Goal: Task Accomplishment & Management: Use online tool/utility

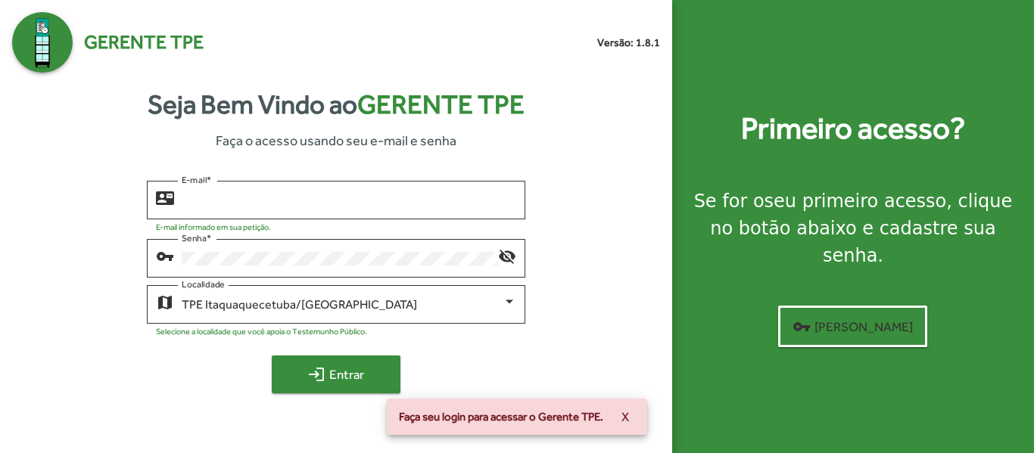
type input "**********"
click at [371, 368] on span "login Entrar" at bounding box center [335, 374] width 101 height 27
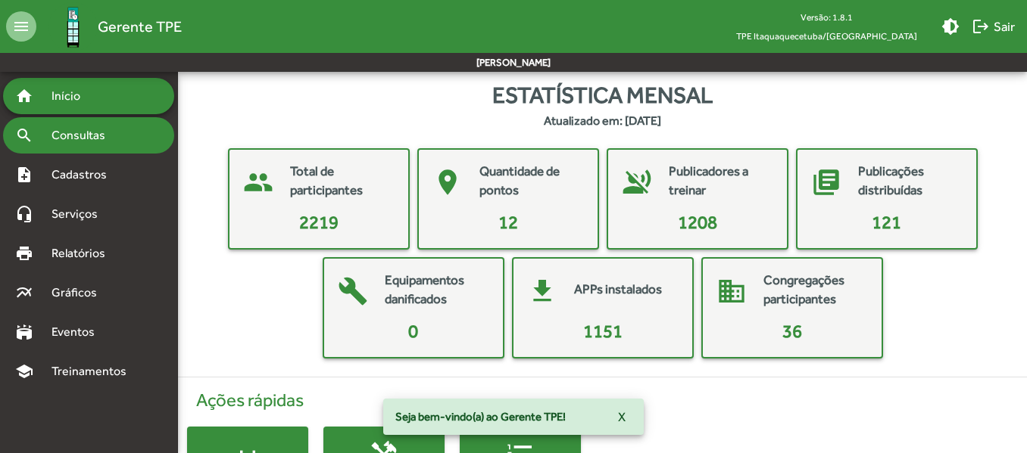
click at [95, 134] on span "Consultas" at bounding box center [83, 135] width 83 height 18
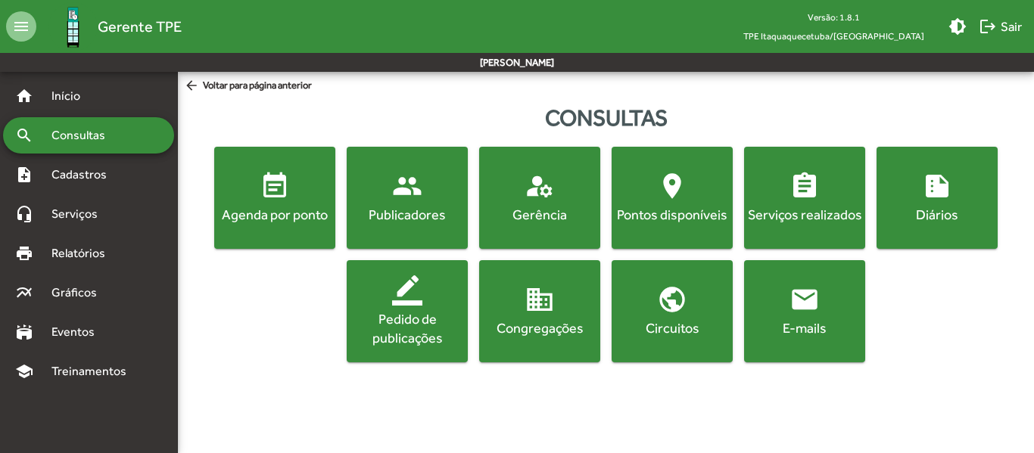
click at [427, 217] on div "Publicadores" at bounding box center [407, 214] width 115 height 19
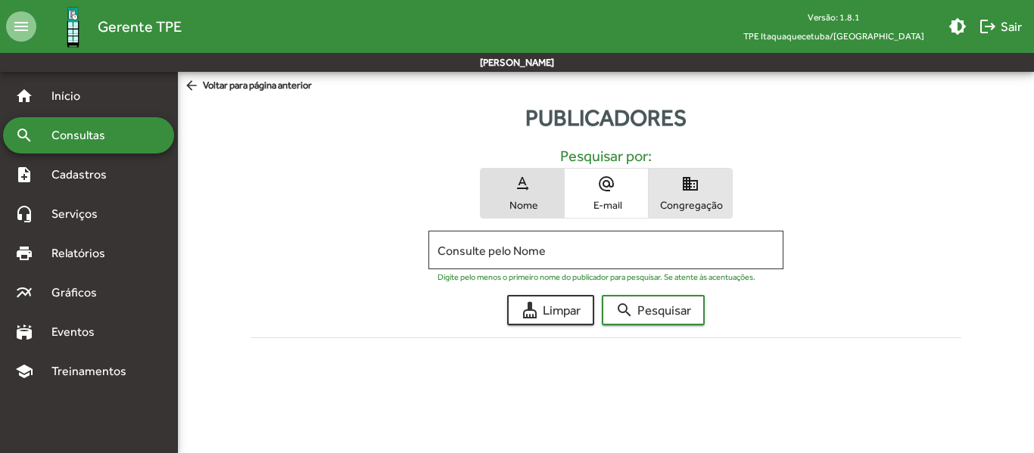
click at [681, 205] on span "Congregação" at bounding box center [691, 205] width 76 height 14
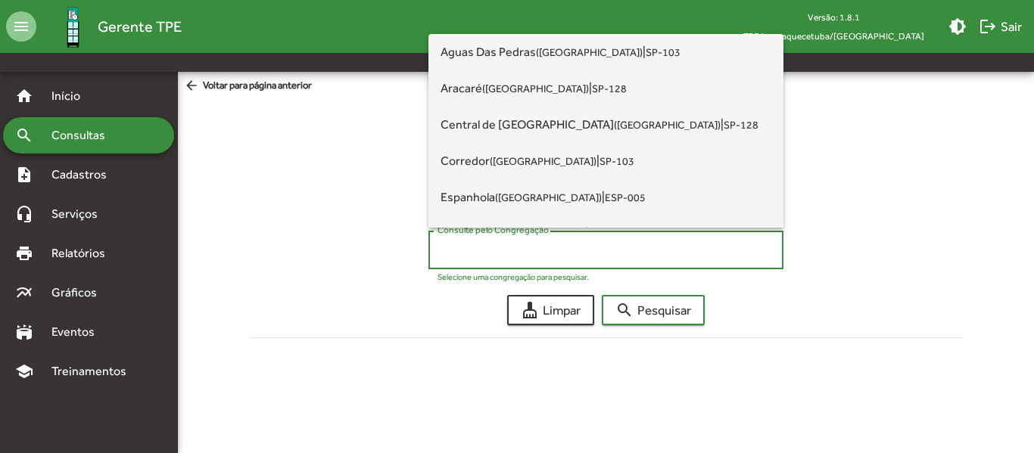
click at [539, 251] on input "Consulte pelo Congregação" at bounding box center [606, 251] width 337 height 14
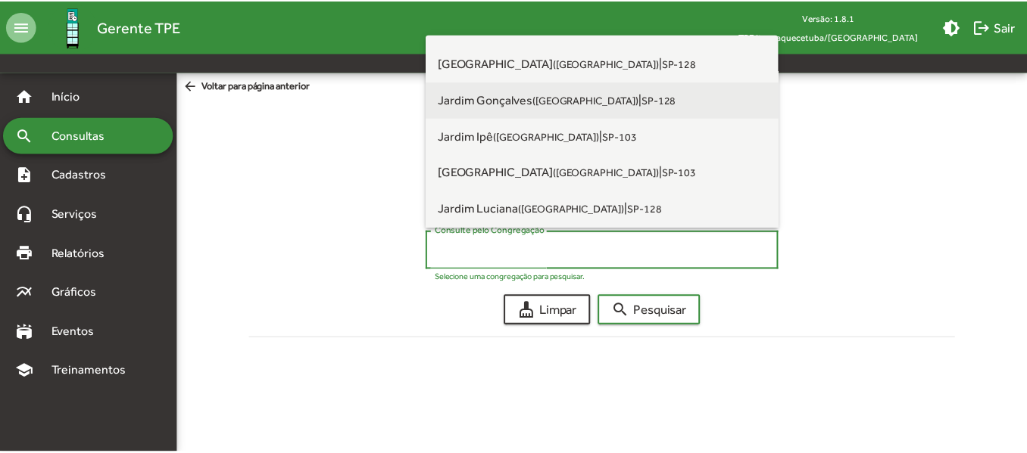
scroll to position [379, 0]
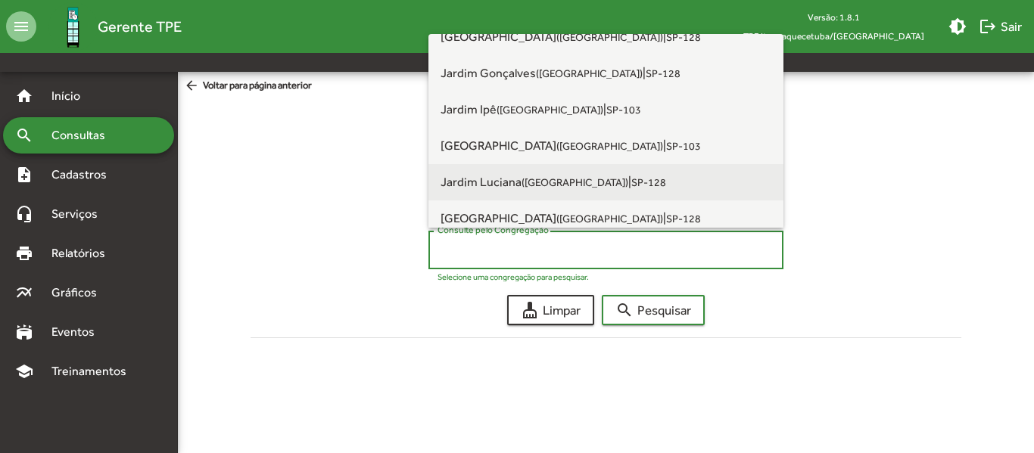
click at [520, 178] on span "Jardim Luciana ([GEOGRAPHIC_DATA])" at bounding box center [535, 182] width 188 height 14
type input "**********"
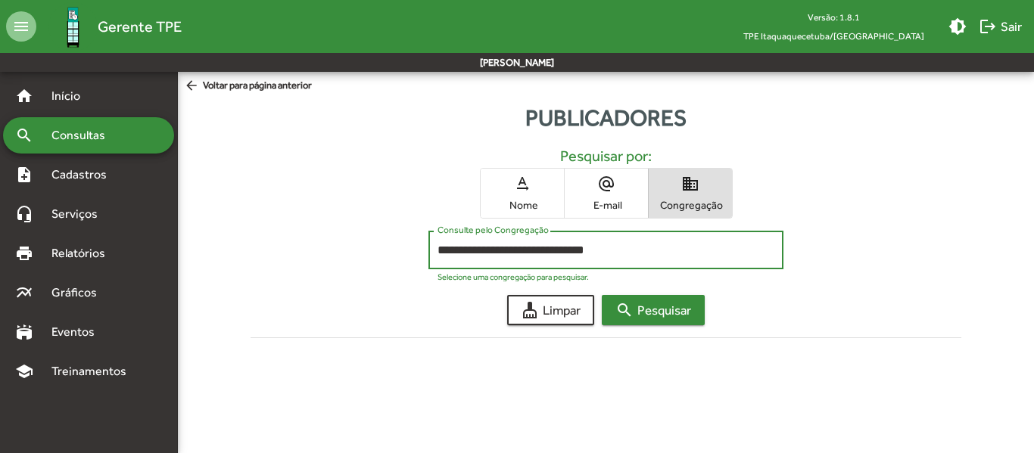
click at [648, 316] on span "search Pesquisar" at bounding box center [653, 310] width 76 height 27
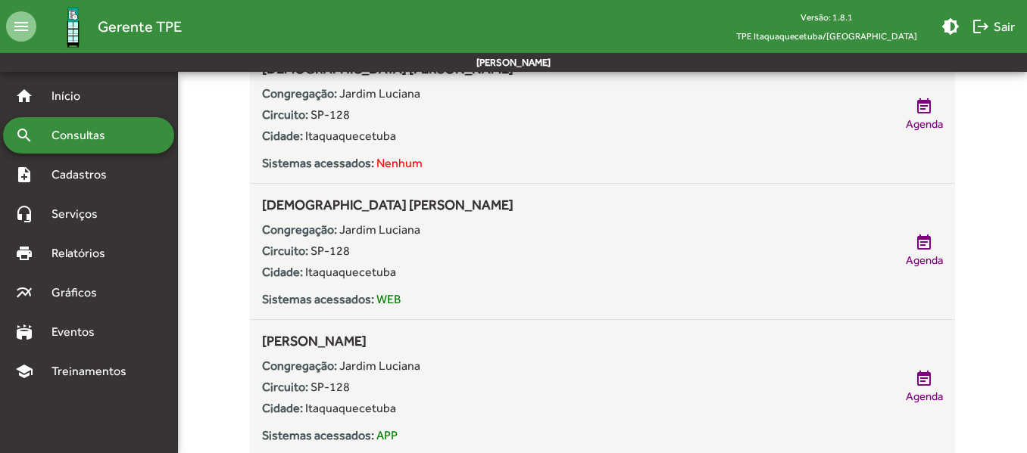
scroll to position [1590, 0]
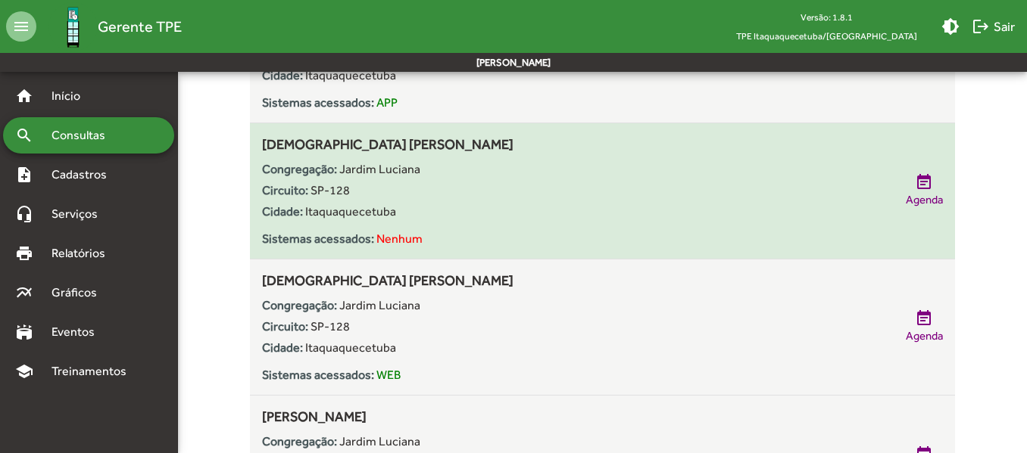
click at [543, 198] on div "Circuito: SP-128" at bounding box center [576, 191] width 628 height 18
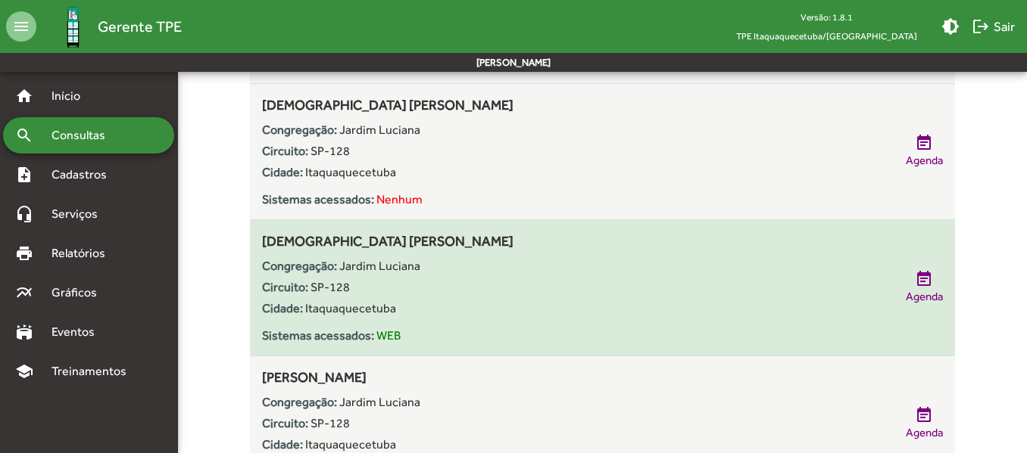
scroll to position [1625, 0]
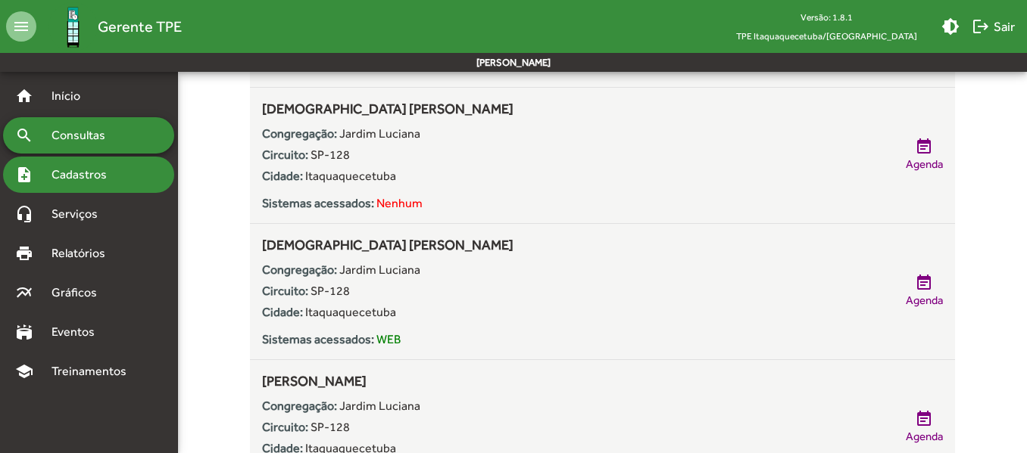
click at [76, 170] on span "Cadastros" at bounding box center [84, 175] width 84 height 18
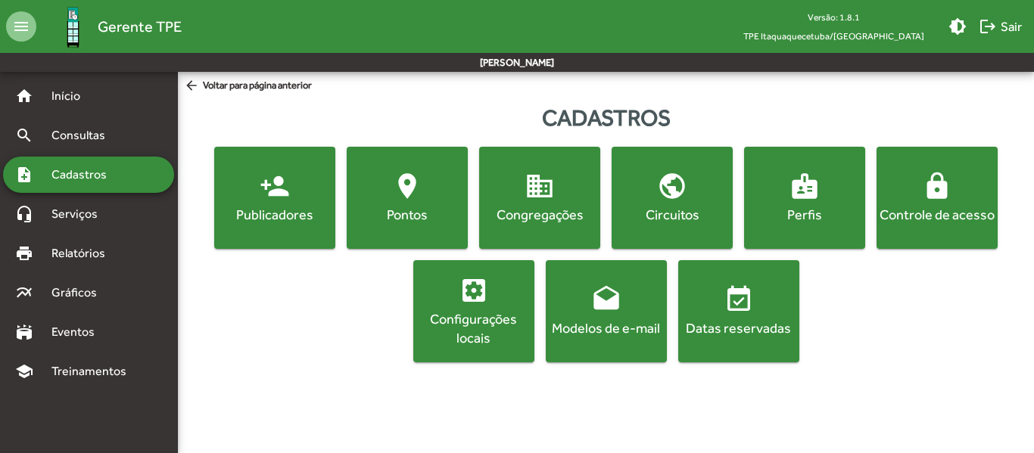
click at [288, 214] on div "Publicadores" at bounding box center [274, 214] width 115 height 19
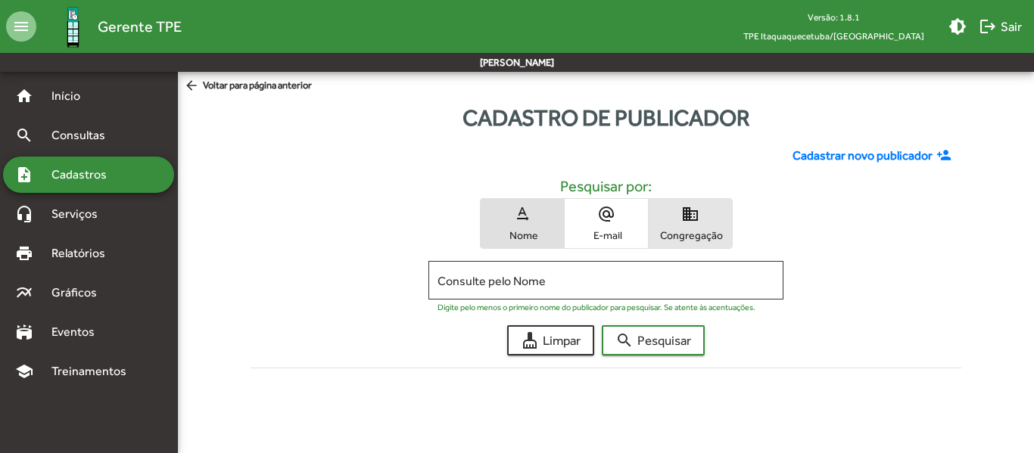
click at [677, 229] on span "Congregação" at bounding box center [691, 236] width 76 height 14
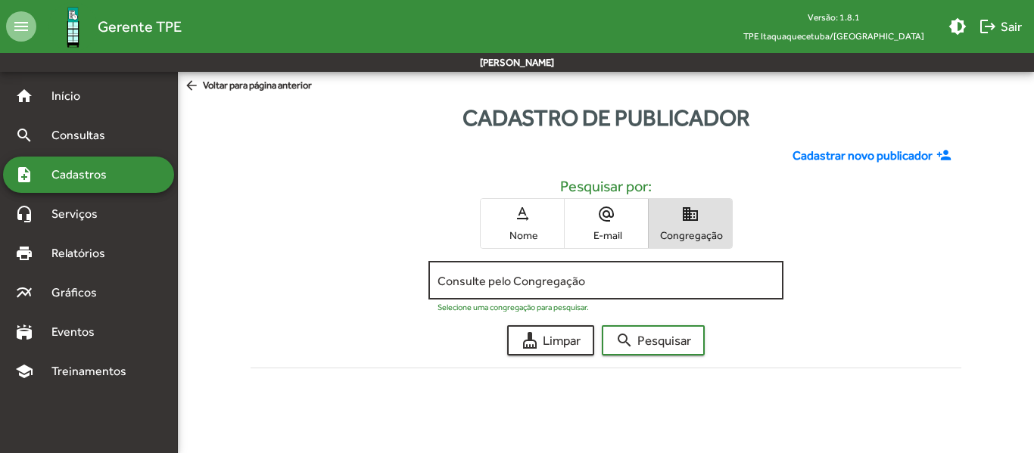
click at [519, 279] on input "Consulte pelo Congregação" at bounding box center [606, 281] width 337 height 14
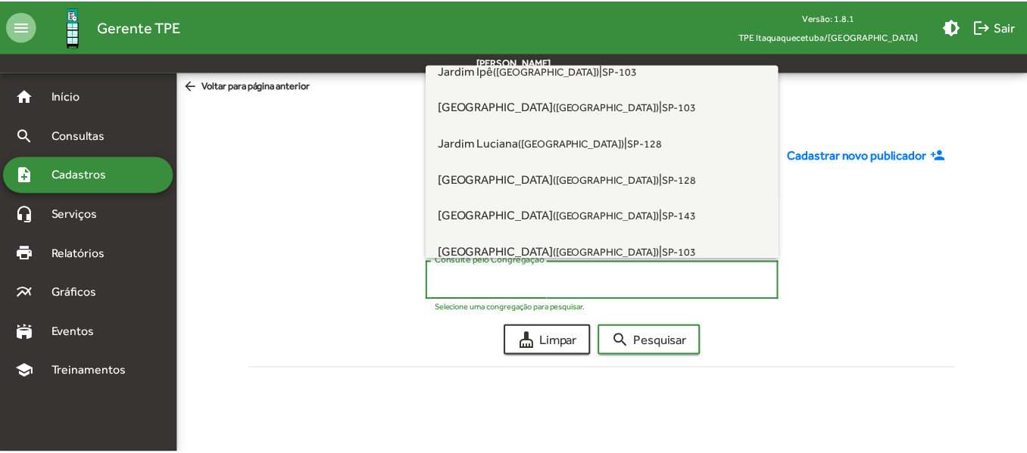
scroll to position [454, 0]
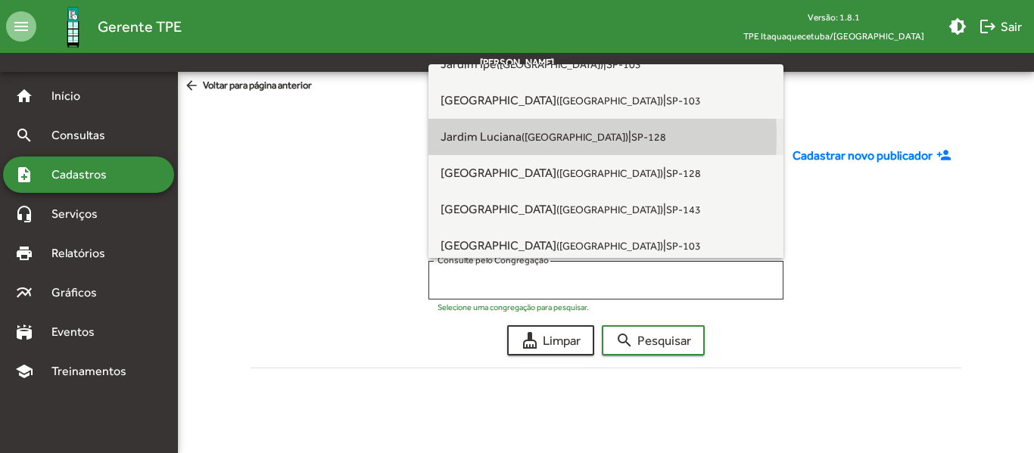
click at [506, 137] on span "Jardim Luciana ([GEOGRAPHIC_DATA])" at bounding box center [535, 136] width 188 height 14
type input "**********"
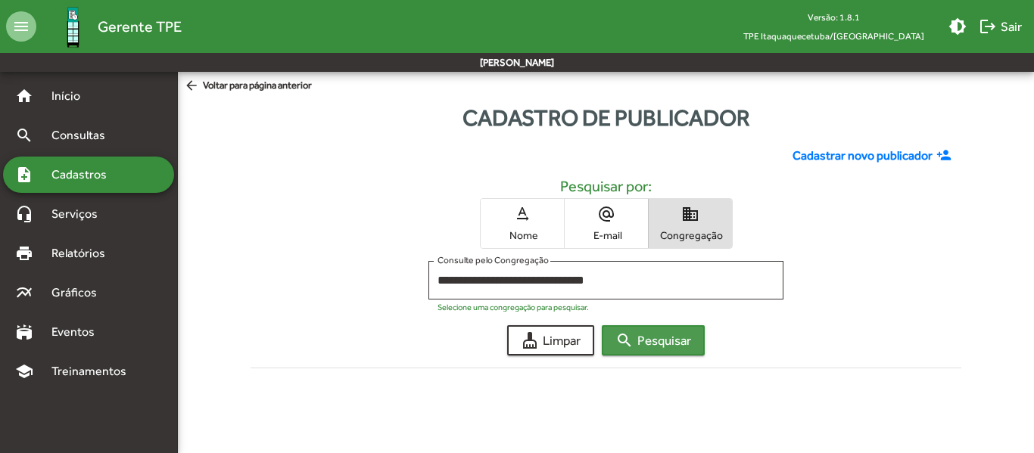
click at [631, 338] on mat-icon "search" at bounding box center [624, 341] width 18 height 18
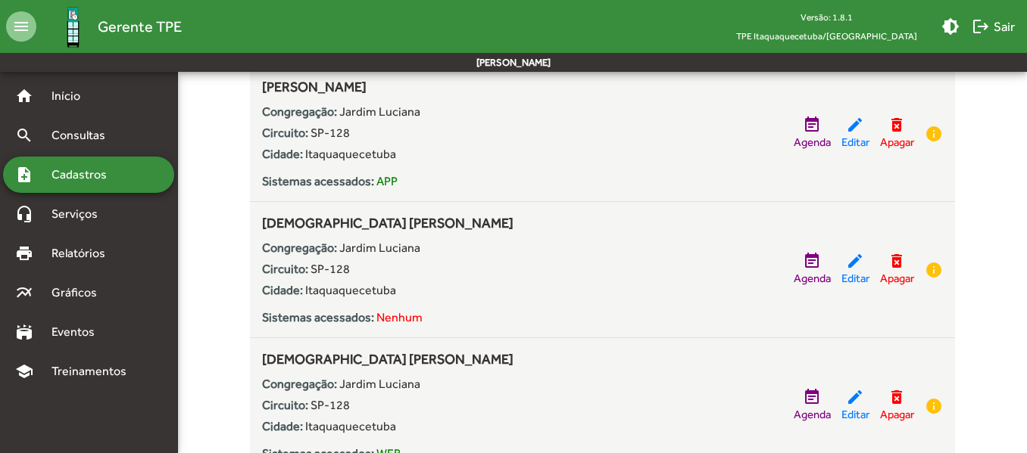
scroll to position [1590, 0]
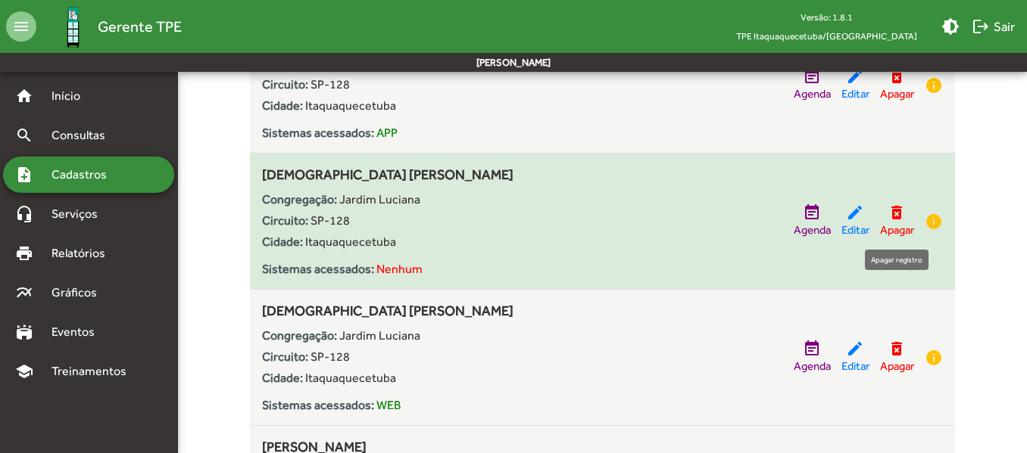
click at [897, 227] on span "Apagar" at bounding box center [897, 230] width 34 height 17
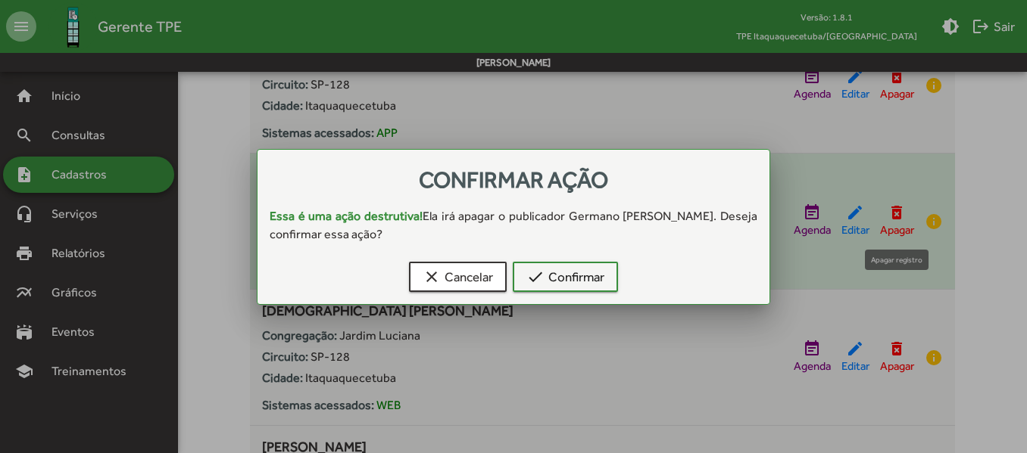
scroll to position [0, 0]
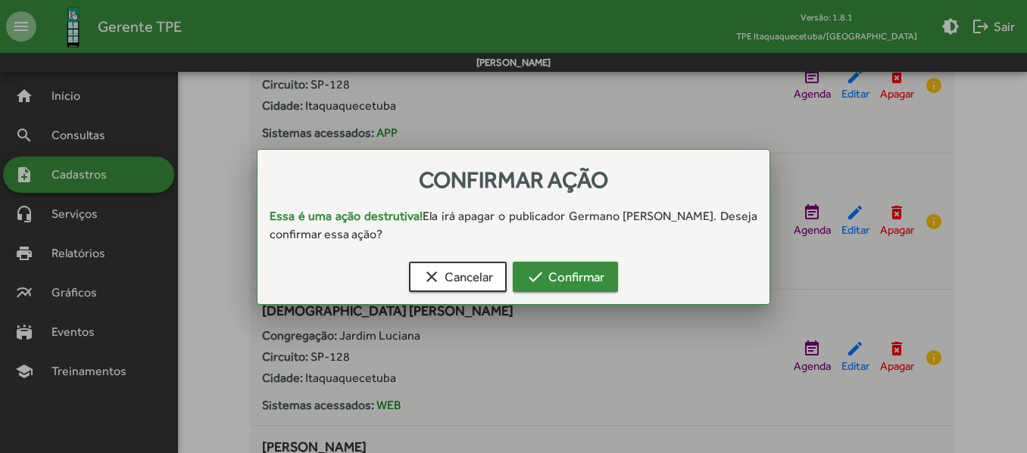
click at [569, 268] on span "check Confirmar" at bounding box center [565, 276] width 78 height 27
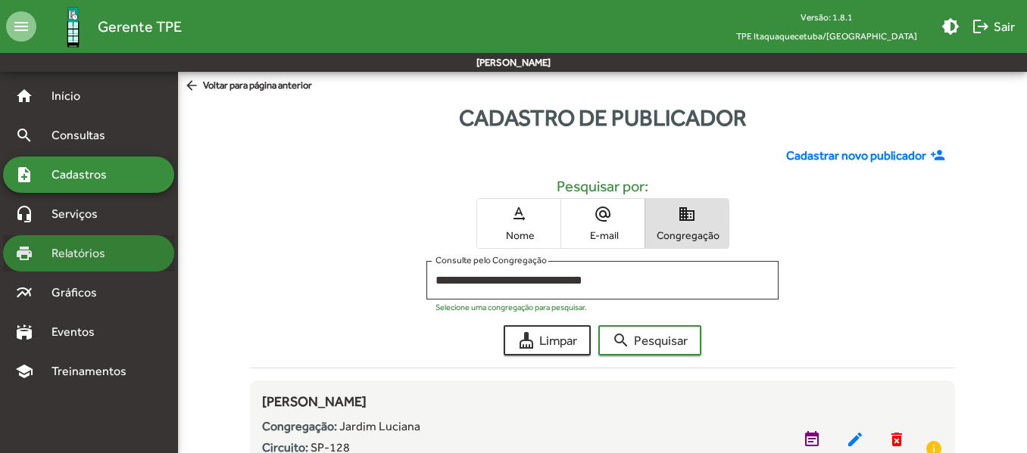
click at [104, 258] on span "Relatórios" at bounding box center [83, 254] width 83 height 18
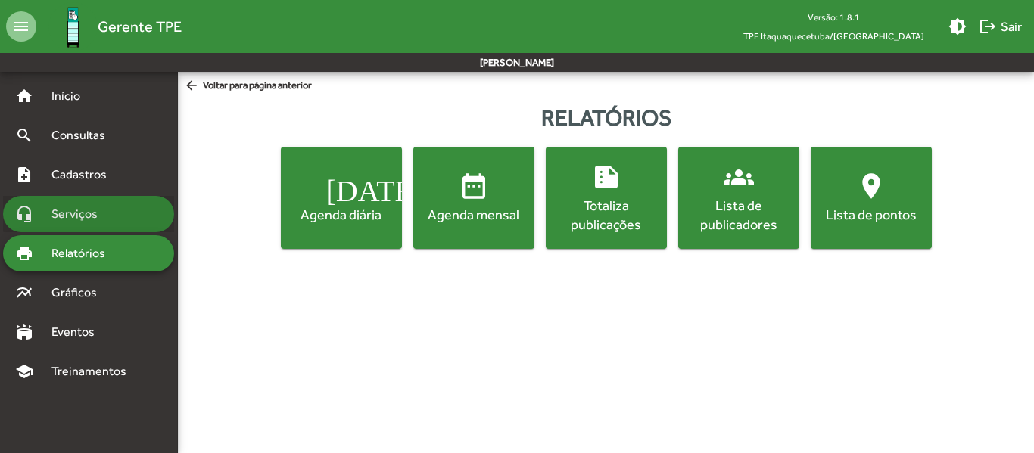
click at [101, 207] on span "Serviços" at bounding box center [80, 214] width 76 height 18
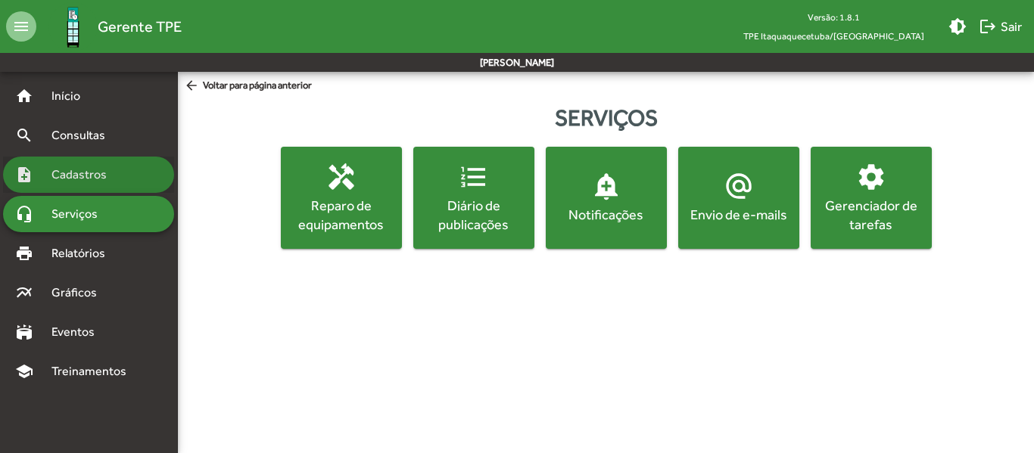
click at [98, 170] on span "Cadastros" at bounding box center [84, 175] width 84 height 18
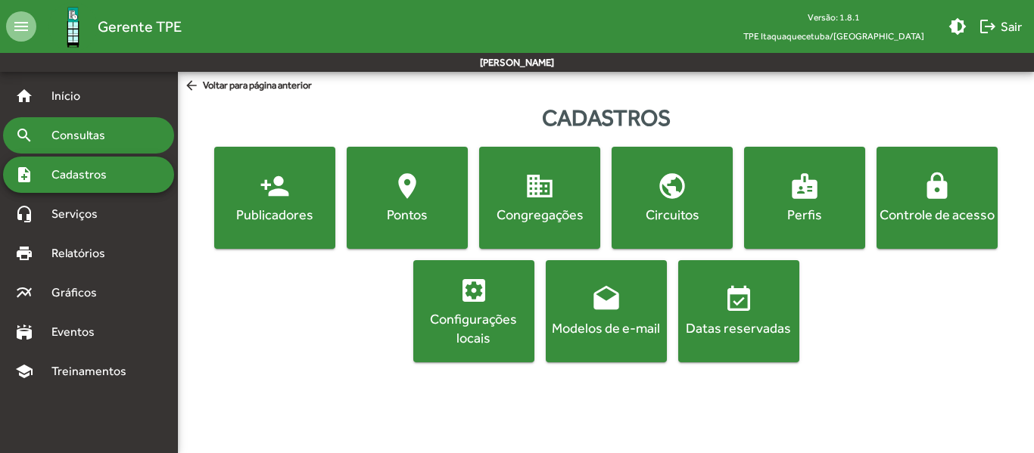
click at [83, 133] on span "Consultas" at bounding box center [83, 135] width 83 height 18
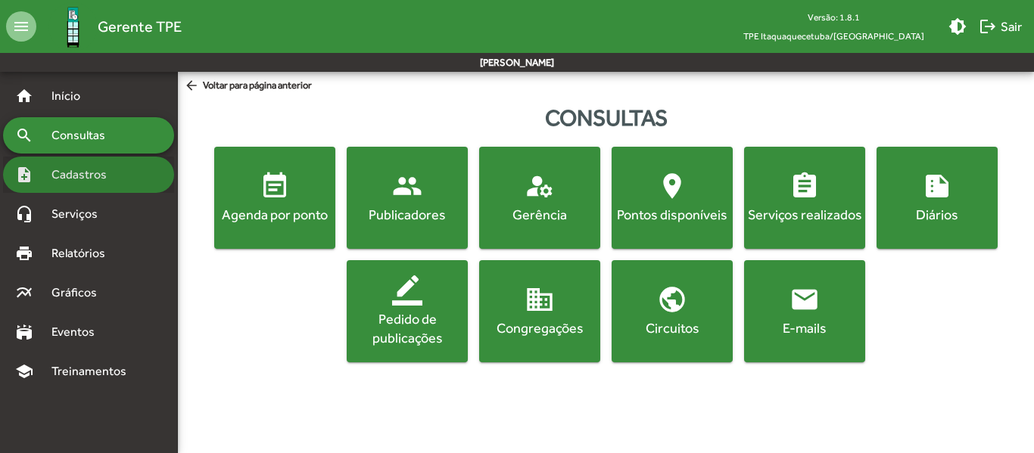
click at [78, 182] on span "Cadastros" at bounding box center [84, 175] width 84 height 18
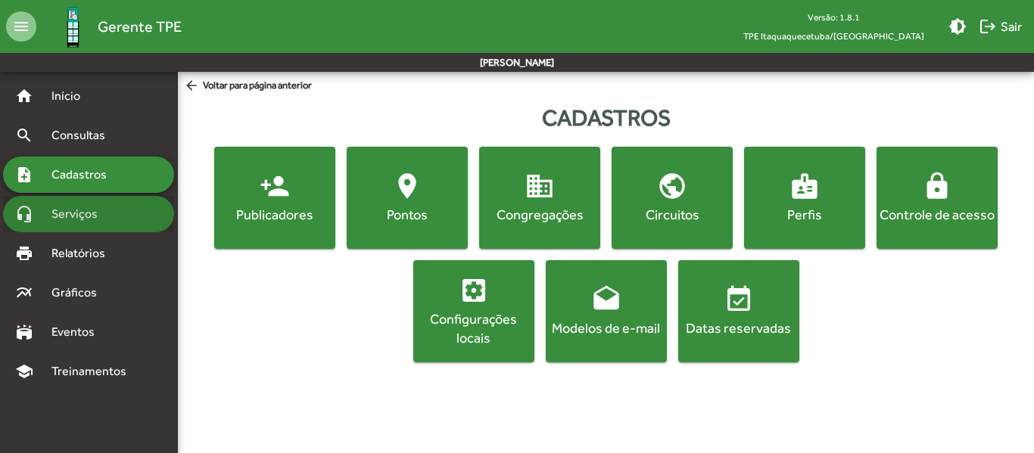
click at [86, 217] on span "Serviços" at bounding box center [80, 214] width 76 height 18
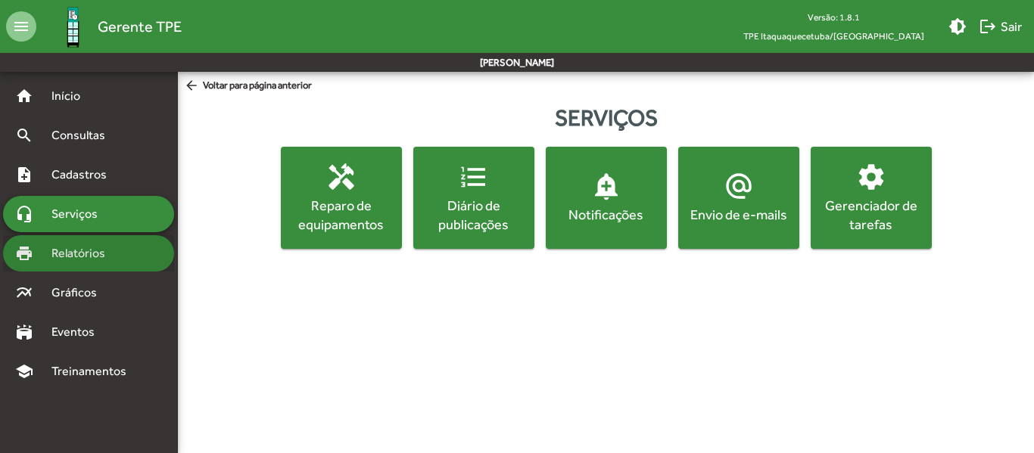
click at [67, 248] on span "Relatórios" at bounding box center [83, 254] width 83 height 18
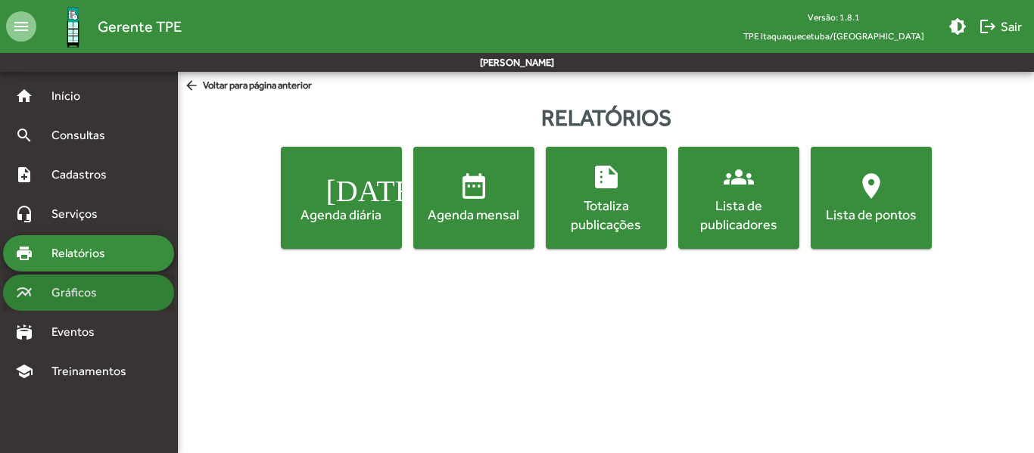
click at [79, 291] on span "Gráficos" at bounding box center [79, 293] width 75 height 18
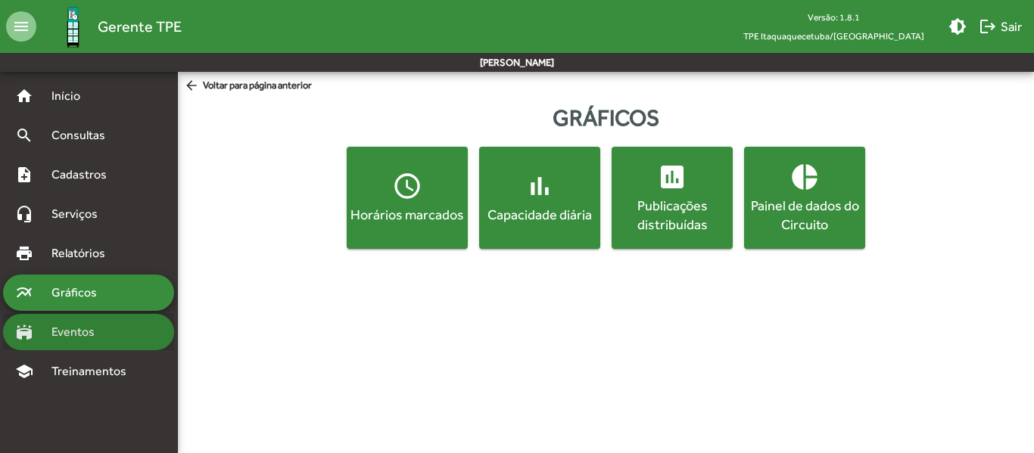
click at [83, 333] on span "Eventos" at bounding box center [78, 332] width 73 height 18
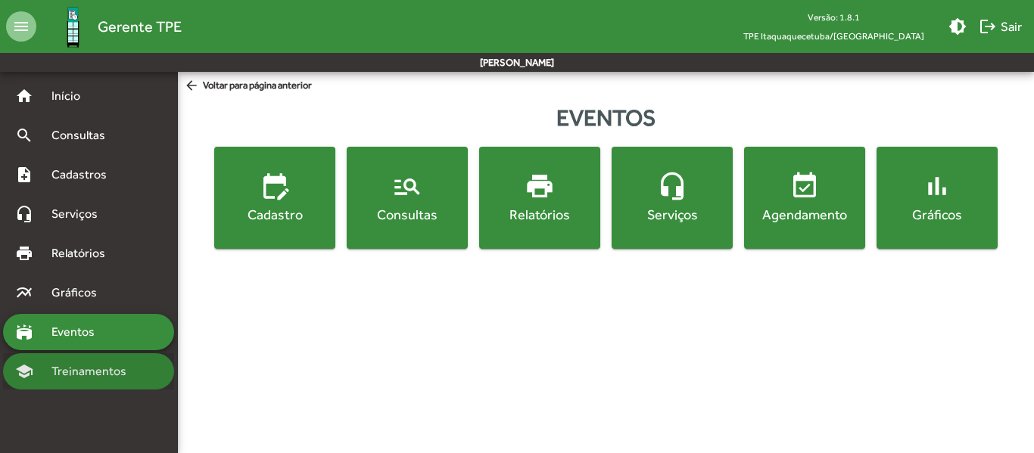
click at [77, 365] on span "Treinamentos" at bounding box center [93, 372] width 102 height 18
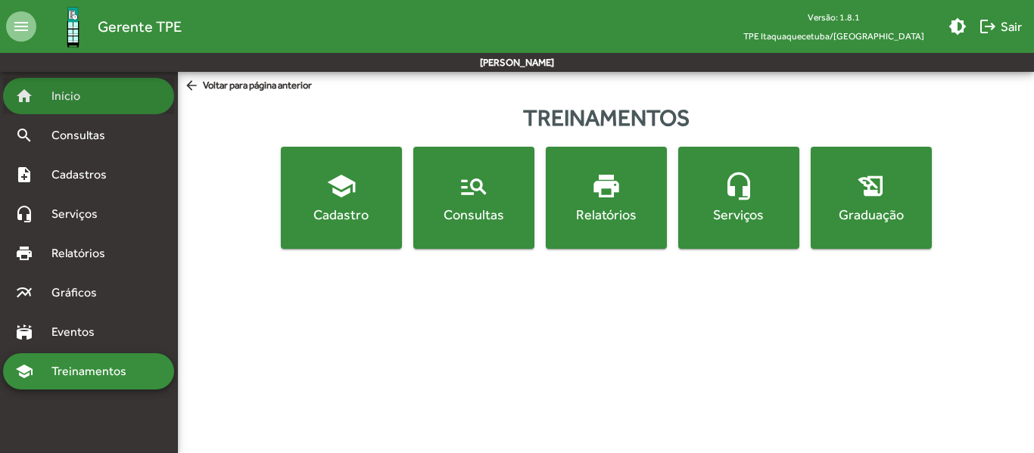
click at [79, 95] on span "Início" at bounding box center [72, 96] width 60 height 18
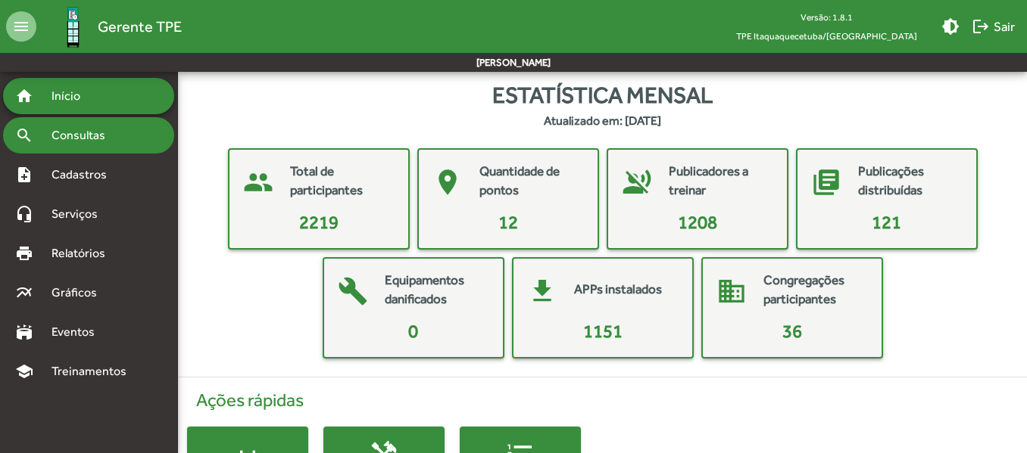
click at [75, 132] on span "Consultas" at bounding box center [83, 135] width 83 height 18
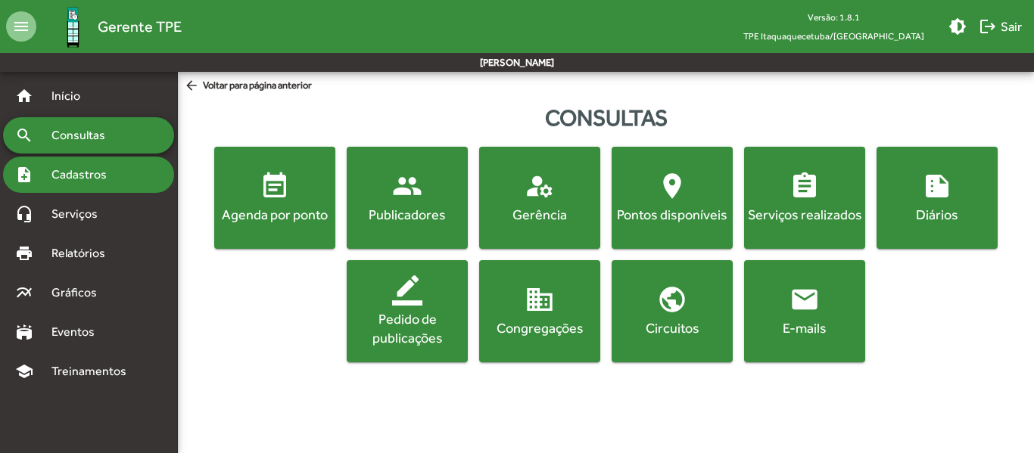
click at [94, 173] on span "Cadastros" at bounding box center [84, 175] width 84 height 18
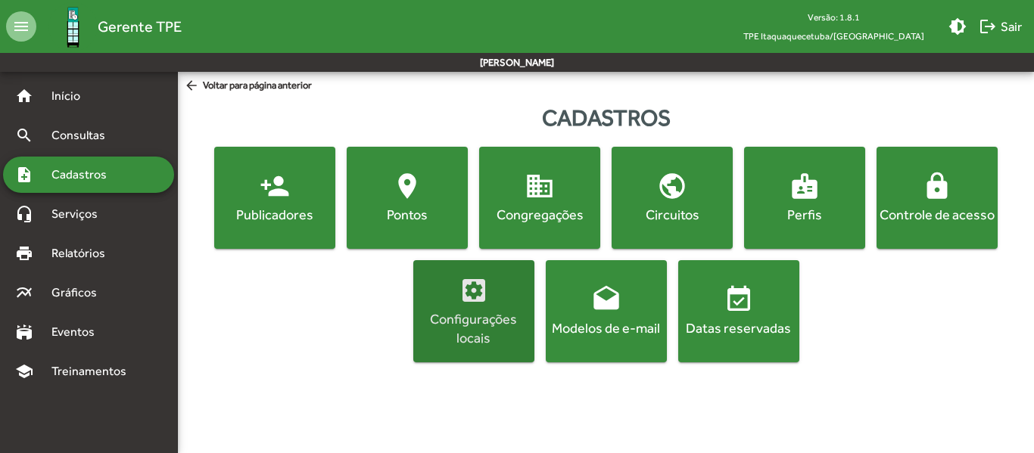
click at [485, 316] on div "Configurações locais" at bounding box center [473, 329] width 115 height 38
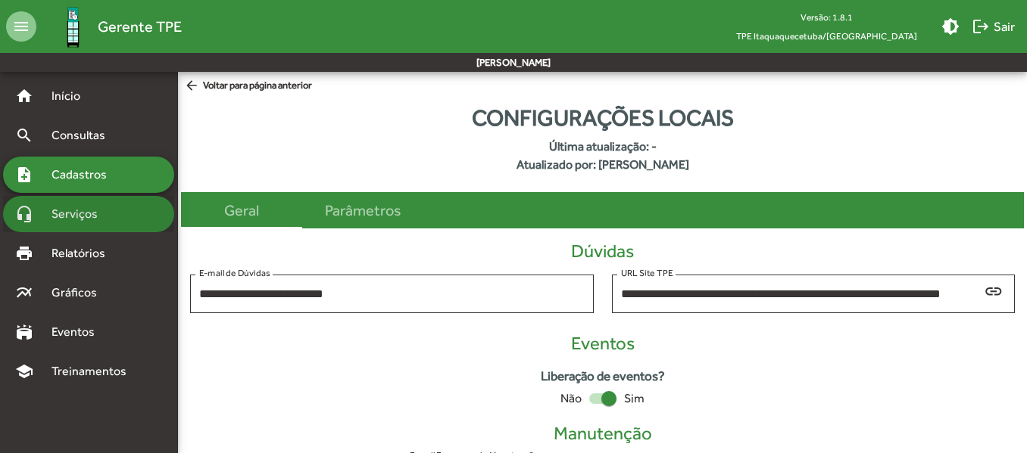
click at [100, 205] on span "Serviços" at bounding box center [80, 214] width 76 height 18
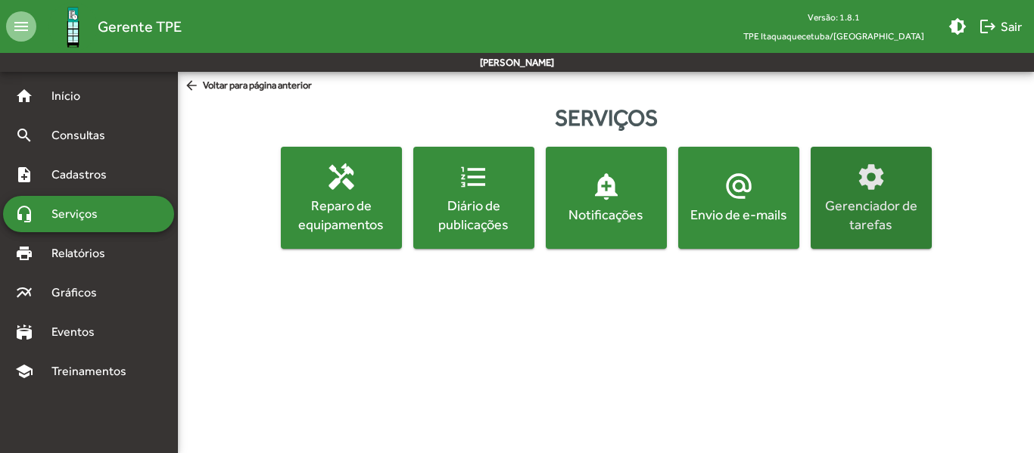
click at [877, 204] on div "Gerenciador de tarefas" at bounding box center [871, 215] width 115 height 38
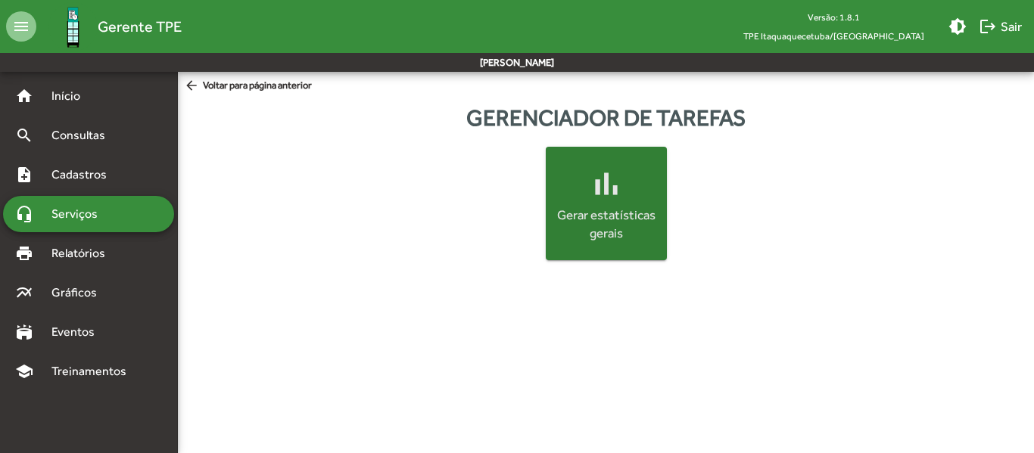
click at [599, 217] on div "Gerar estatísticas gerais" at bounding box center [606, 225] width 109 height 36
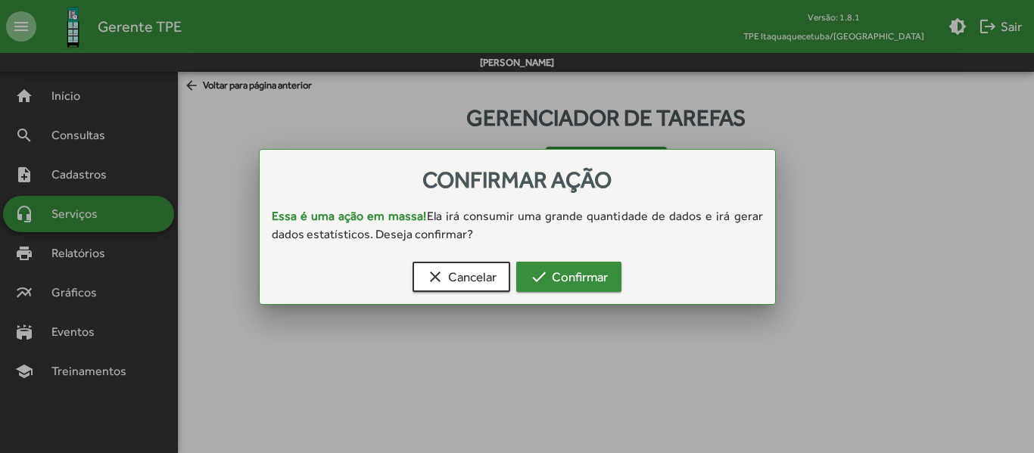
click at [582, 283] on span "check Confirmar" at bounding box center [569, 276] width 78 height 27
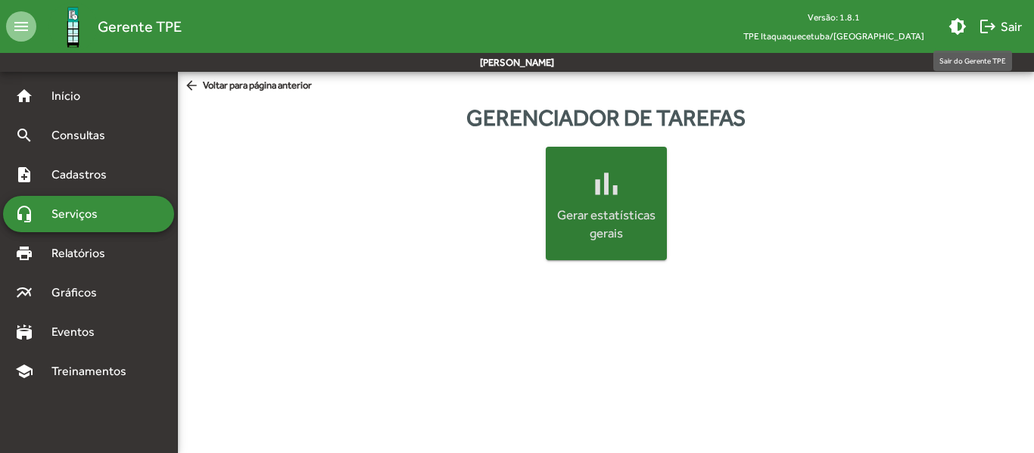
click at [999, 26] on span "logout Sair" at bounding box center [1000, 26] width 43 height 27
